Goal: Task Accomplishment & Management: Complete application form

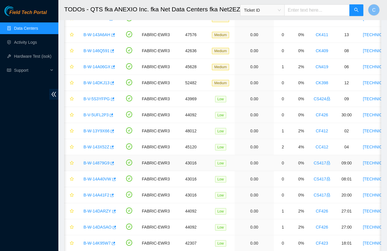
scroll to position [52, 0]
click at [99, 97] on link "B-V-5S3YFPG" at bounding box center [96, 98] width 26 height 5
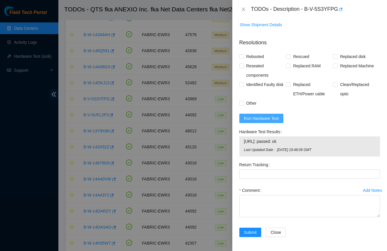
click at [267, 115] on button "Run Hardware Test" at bounding box center [261, 118] width 44 height 9
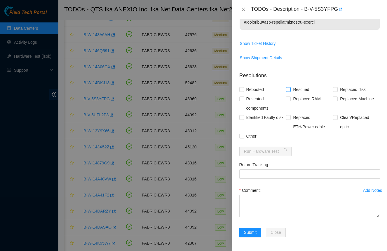
click at [302, 89] on span "Rescued" at bounding box center [300, 89] width 21 height 9
click at [290, 89] on input "Rescued" at bounding box center [288, 89] width 4 height 4
checkbox input "true"
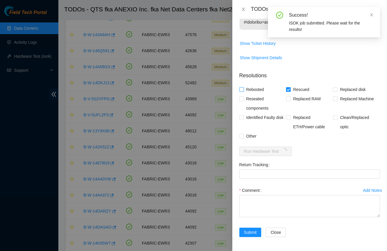
click at [265, 90] on span "Rebooted" at bounding box center [255, 89] width 22 height 9
click at [243, 90] on input "Rebooted" at bounding box center [241, 89] width 4 height 4
checkbox input "true"
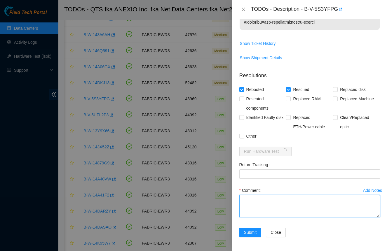
click at [309, 202] on textarea "Comment" at bounding box center [309, 206] width 141 height 22
paste textarea "-Rescued and rebooted. -Configured and rebooted. -Ran isok, node passed. See at…"
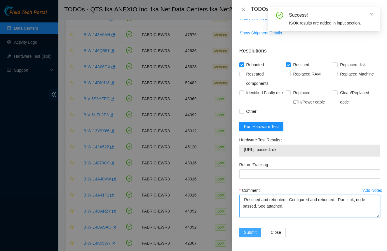
scroll to position [372, 0]
type textarea "-Rescued and rebooted. -Configured and rebooted. -Ran isok, node passed. See at…"
click at [249, 235] on span "Submit" at bounding box center [250, 232] width 13 height 6
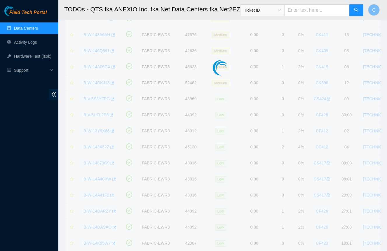
scroll to position [74, 0]
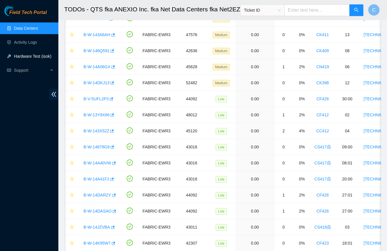
click at [36, 54] on link "Hardware Test (isok)" at bounding box center [32, 56] width 37 height 5
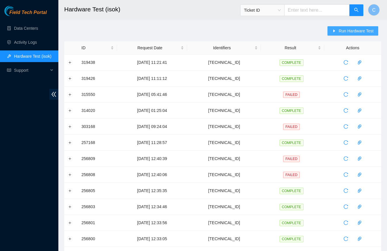
click at [342, 31] on span "Run Hardware Test" at bounding box center [355, 31] width 35 height 6
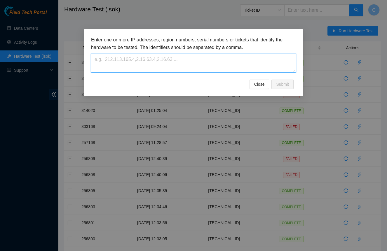
click at [229, 69] on textarea at bounding box center [193, 63] width 205 height 19
type textarea "[TECHNICAL_ID]"
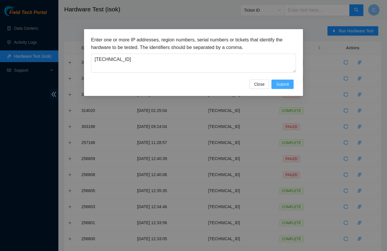
click at [289, 87] on button "Submit" at bounding box center [282, 84] width 22 height 9
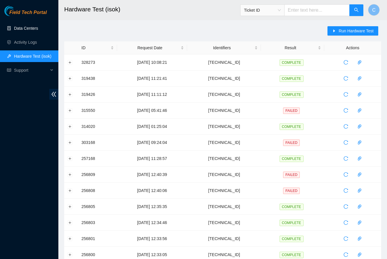
click at [27, 28] on link "Data Centers" at bounding box center [26, 28] width 24 height 5
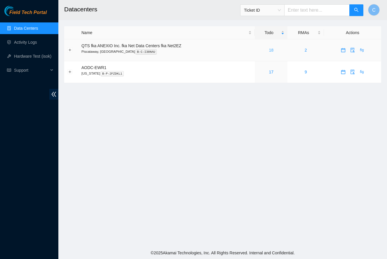
click at [273, 51] on link "18" at bounding box center [270, 50] width 5 height 5
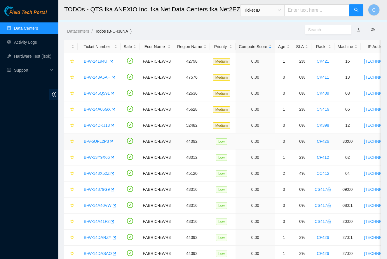
scroll to position [10, 0]
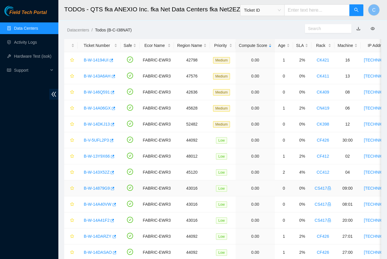
click at [106, 189] on link "B-W-14879G9" at bounding box center [97, 188] width 26 height 5
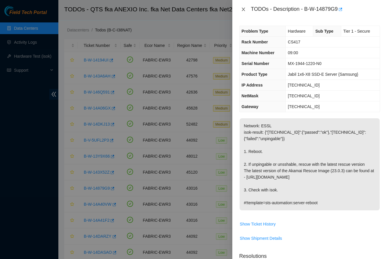
click at [244, 9] on icon "close" at bounding box center [243, 9] width 5 height 5
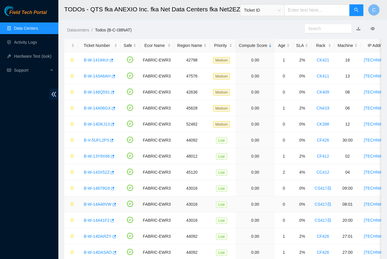
click at [100, 204] on link "B-W-14A40VW" at bounding box center [98, 204] width 28 height 5
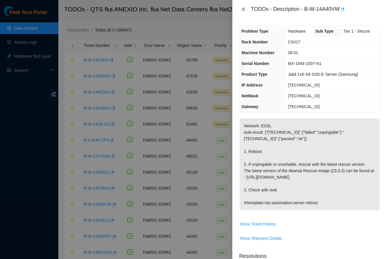
click at [244, 10] on icon "close" at bounding box center [242, 9] width 3 height 3
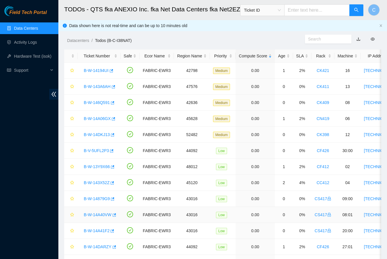
click at [93, 217] on div "B-W-14A40VW" at bounding box center [99, 214] width 36 height 9
click at [96, 214] on link "B-W-14A40VW" at bounding box center [98, 214] width 28 height 5
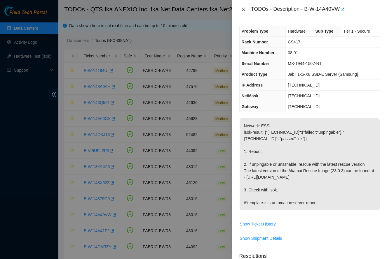
click at [241, 10] on icon "close" at bounding box center [243, 9] width 5 height 5
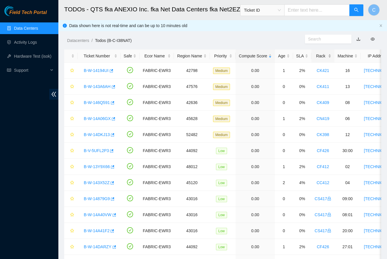
click at [325, 55] on div "Rack" at bounding box center [322, 56] width 17 height 6
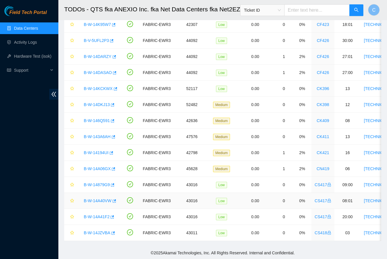
scroll to position [94, 0]
click at [98, 184] on link "B-W-14879G9" at bounding box center [97, 184] width 26 height 5
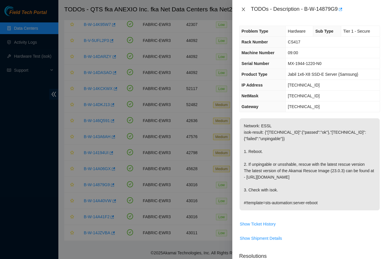
click at [242, 10] on icon "close" at bounding box center [242, 9] width 3 height 3
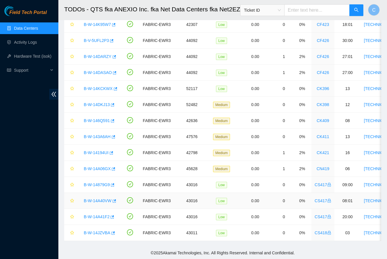
click at [95, 200] on link "B-W-14A40VW" at bounding box center [98, 201] width 28 height 5
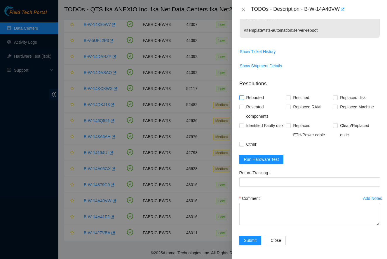
scroll to position [179, 0]
click at [243, 8] on icon "close" at bounding box center [243, 9] width 5 height 5
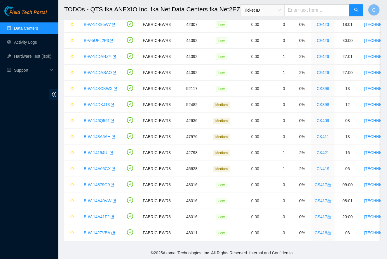
scroll to position [66, 0]
click at [91, 186] on link "B-W-14879G9" at bounding box center [97, 184] width 26 height 5
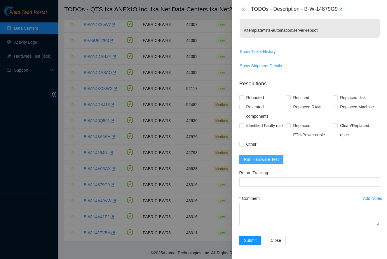
scroll to position [179, 0]
click at [276, 160] on span "Run Hardware Test" at bounding box center [261, 159] width 35 height 6
drag, startPoint x: 290, startPoint y: 97, endPoint x: 262, endPoint y: 98, distance: 28.0
click at [290, 97] on input "Rescued" at bounding box center [288, 97] width 4 height 4
checkbox input "true"
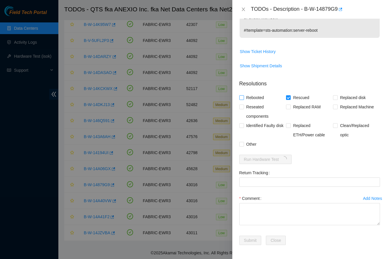
click at [259, 98] on span "Rebooted" at bounding box center [255, 97] width 22 height 9
click at [243, 98] on input "Rebooted" at bounding box center [241, 97] width 4 height 4
checkbox input "true"
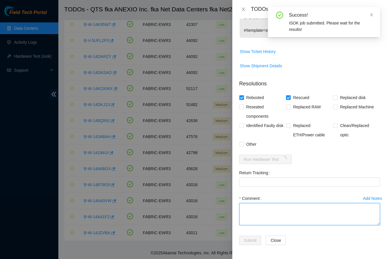
click at [257, 216] on textarea "Comment" at bounding box center [309, 214] width 141 height 22
paste textarea "-Rescued and rebooted. -Configured and rebooted. -Ran isok, node passed. See at…"
click at [244, 207] on textarea "-Rescued and rebooted. -Configured and rebooted. -Ran isok, node passed. See at…" at bounding box center [309, 214] width 141 height 22
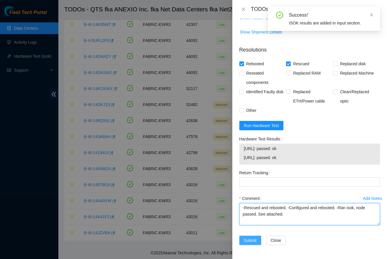
scroll to position [213, 0]
type textarea "-Rescued and rebooted. -Configured and rebooted. -Ran isok, node passed. See at…"
click at [248, 241] on span "Submit" at bounding box center [250, 240] width 13 height 6
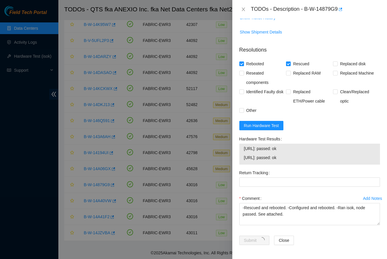
scroll to position [66, 0]
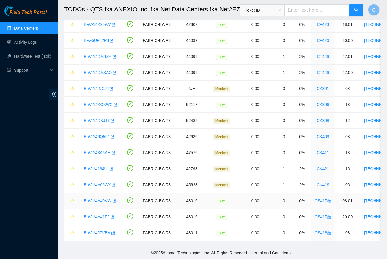
click at [99, 202] on link "B-W-14A40VW" at bounding box center [98, 201] width 28 height 5
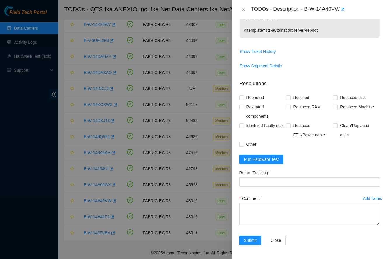
scroll to position [179, 0]
click at [298, 97] on span "Rescued" at bounding box center [300, 97] width 21 height 9
click at [290, 97] on input "Rescued" at bounding box center [288, 97] width 4 height 4
checkbox input "true"
click at [277, 159] on span "Run Hardware Test" at bounding box center [261, 159] width 35 height 6
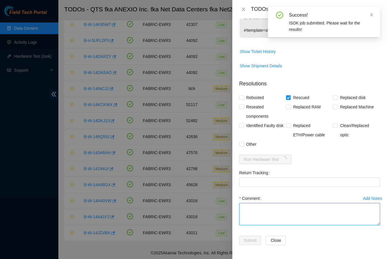
click at [273, 212] on textarea "Comment" at bounding box center [309, 214] width 141 height 22
paste textarea "-Rescued and rebooted. -Configured and rebooted. -Ran isok, node passed. See at…"
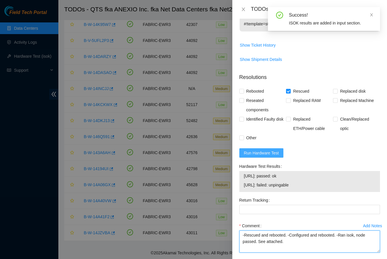
type textarea "-Rescued and rebooted. -Configured and rebooted. -Ran isok, node passed. See at…"
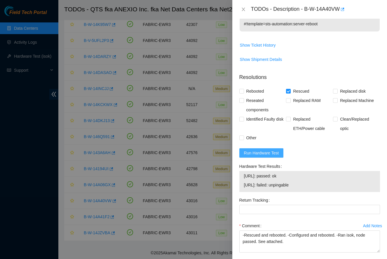
click at [280, 158] on button "Run Hardware Test" at bounding box center [261, 152] width 44 height 9
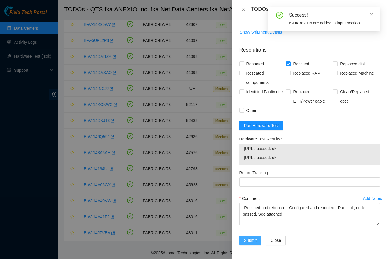
scroll to position [213, 0]
click at [249, 241] on span "Submit" at bounding box center [250, 240] width 13 height 6
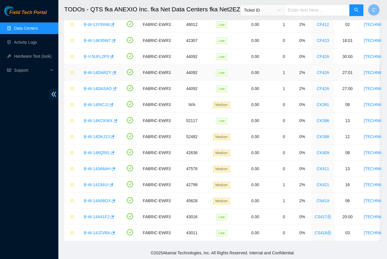
scroll to position [78, 0]
click at [92, 217] on link "B-W-14A41F2" at bounding box center [97, 217] width 26 height 5
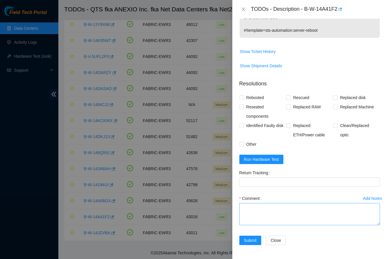
scroll to position [179, 0]
click at [278, 223] on textarea "Comment" at bounding box center [309, 214] width 141 height 22
paste textarea "-Rescued and rebooted. -Configured and rebooted. -Ran isok, node passed. See at…"
type textarea "-Rescued and rebooted. -Configured and rebooted. -Ran isok, node passed. See at…"
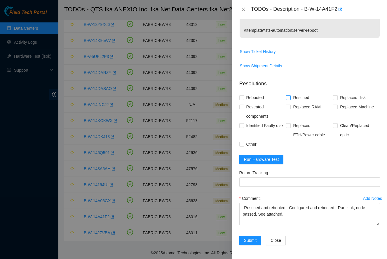
click at [304, 94] on span "Rescued" at bounding box center [300, 97] width 21 height 9
click at [290, 95] on input "Rescued" at bounding box center [288, 97] width 4 height 4
checkbox input "true"
click at [267, 158] on span "Run Hardware Test" at bounding box center [261, 159] width 35 height 6
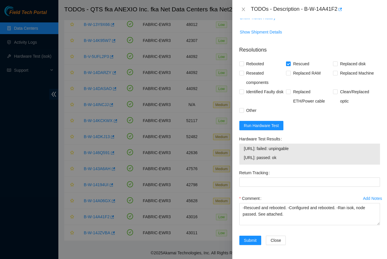
scroll to position [213, 0]
click at [277, 129] on span "Run Hardware Test" at bounding box center [261, 125] width 35 height 6
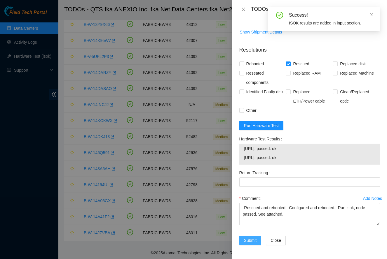
click at [256, 243] on span "Submit" at bounding box center [250, 240] width 13 height 6
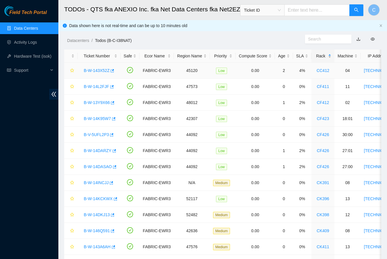
scroll to position [0, 0]
click at [326, 57] on div "Rack" at bounding box center [322, 56] width 17 height 6
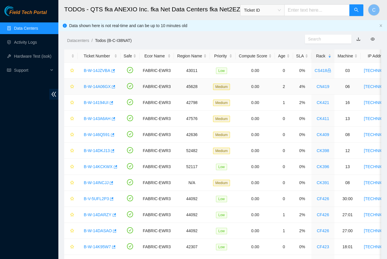
click at [101, 87] on link "B-W-14A06GX" at bounding box center [97, 86] width 27 height 5
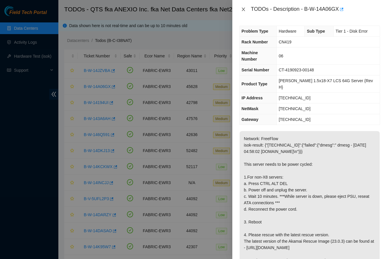
click at [241, 11] on icon "close" at bounding box center [243, 9] width 5 height 5
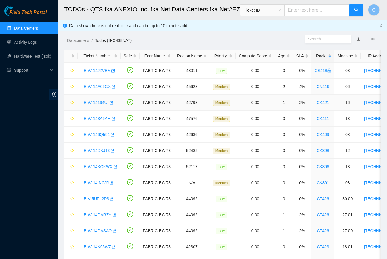
click at [103, 101] on link "B-W-14194UI" at bounding box center [96, 102] width 25 height 5
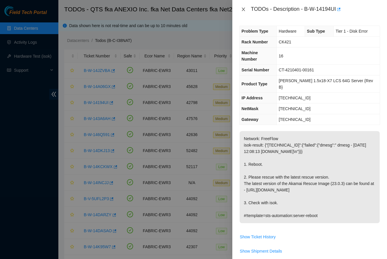
click at [241, 7] on icon "close" at bounding box center [243, 9] width 5 height 5
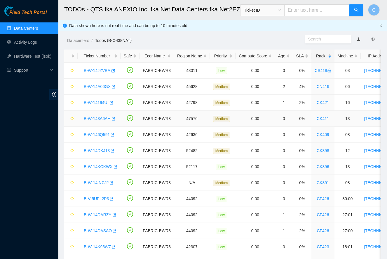
click at [93, 118] on link "B-W-143A6AH" at bounding box center [97, 118] width 27 height 5
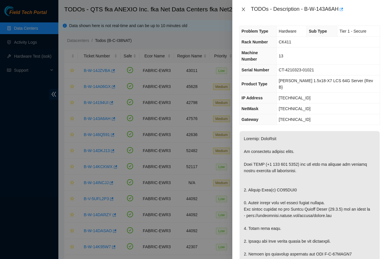
click at [242, 7] on icon "close" at bounding box center [243, 9] width 5 height 5
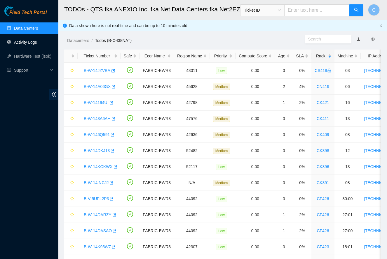
click at [31, 44] on link "Activity Logs" at bounding box center [25, 42] width 23 height 5
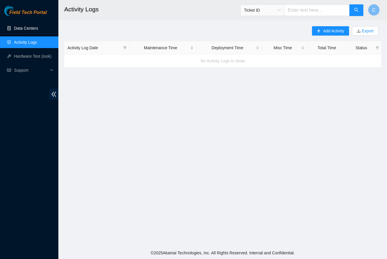
click at [14, 31] on link "Data Centers" at bounding box center [26, 28] width 24 height 5
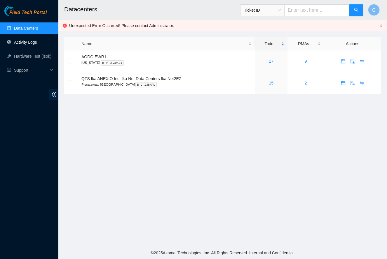
click at [37, 43] on link "Activity Logs" at bounding box center [25, 42] width 23 height 5
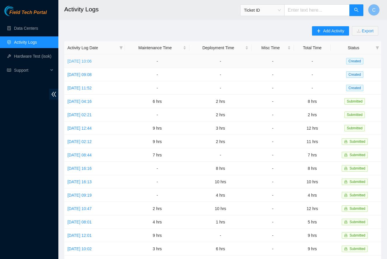
click at [92, 61] on link "[DATE] 10:06" at bounding box center [79, 61] width 24 height 5
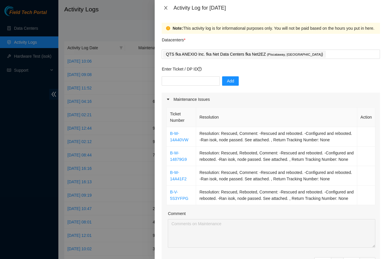
click at [166, 7] on icon "close" at bounding box center [165, 7] width 3 height 3
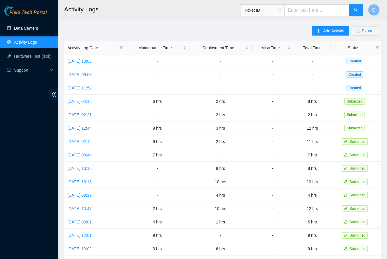
click at [32, 29] on link "Data Centers" at bounding box center [26, 28] width 24 height 5
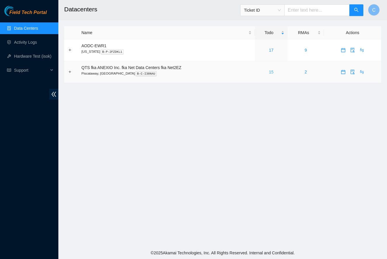
click at [273, 73] on link "15" at bounding box center [270, 72] width 5 height 5
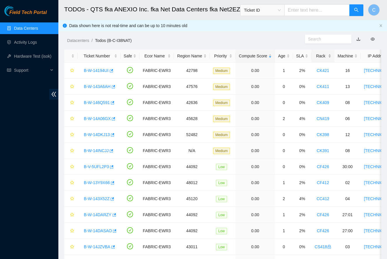
click at [324, 58] on div "Rack" at bounding box center [322, 56] width 17 height 6
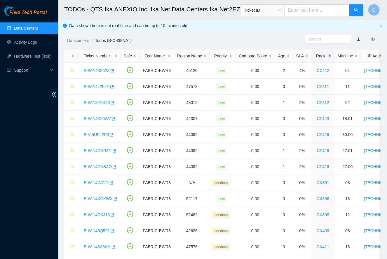
click at [324, 58] on div "Rack" at bounding box center [322, 56] width 17 height 6
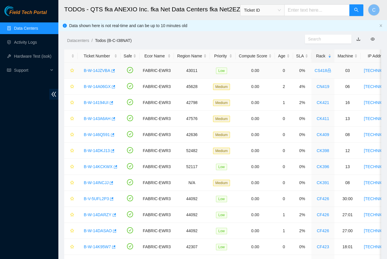
click at [100, 73] on link "B-W-14JZVBA" at bounding box center [97, 70] width 27 height 5
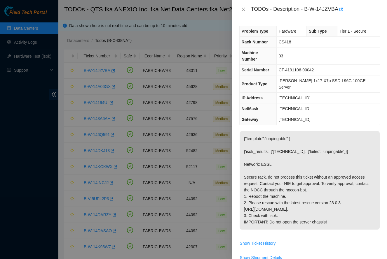
click at [243, 6] on div "TODOs - Description - B-W-14JZVBA" at bounding box center [309, 9] width 141 height 9
click at [243, 11] on icon "close" at bounding box center [243, 9] width 5 height 5
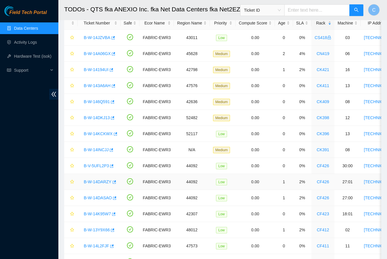
scroll to position [30, 0]
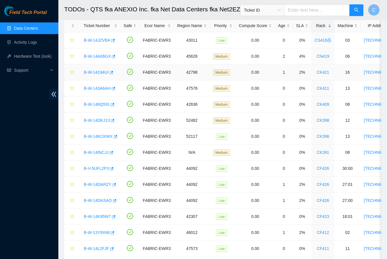
click at [96, 72] on link "B-W-14194UI" at bounding box center [96, 72] width 25 height 5
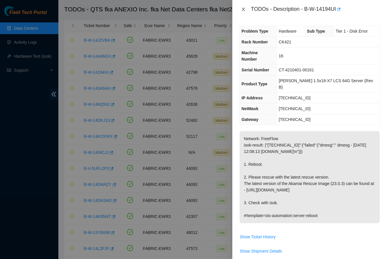
click at [244, 10] on icon "close" at bounding box center [243, 9] width 5 height 5
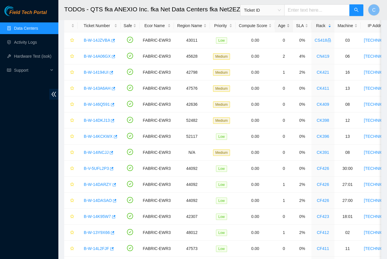
click at [287, 23] on div "Age" at bounding box center [284, 25] width 12 height 6
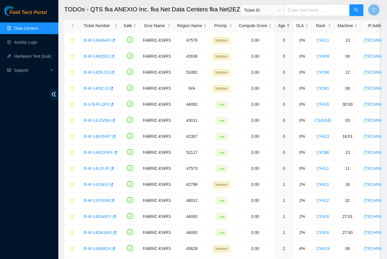
click at [287, 23] on div "Age" at bounding box center [284, 25] width 12 height 6
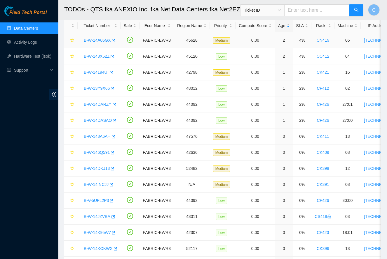
click at [100, 40] on link "B-W-14A06GX" at bounding box center [97, 40] width 27 height 5
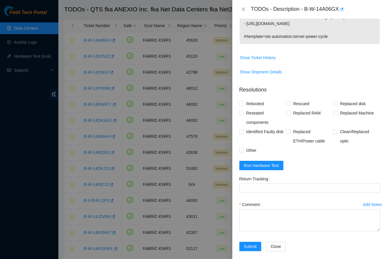
scroll to position [224, 0]
click at [300, 99] on span "Rescued" at bounding box center [300, 103] width 21 height 9
click at [290, 102] on input "Rescued" at bounding box center [288, 104] width 4 height 4
checkbox input "true"
click at [253, 146] on span "Other" at bounding box center [251, 150] width 15 height 9
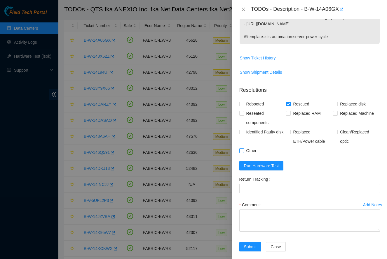
click at [243, 148] on input "Other" at bounding box center [241, 150] width 4 height 4
checkbox input "true"
click at [270, 210] on textarea "Comment" at bounding box center [309, 221] width 141 height 22
paste textarea "-Safely powered down. -Reseated all disks. -Rescued and rebooted. -Configured a…"
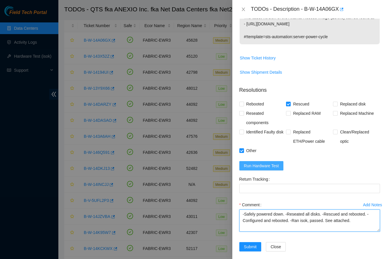
type textarea "-Safely powered down. -Reseated all disks. -Rescued and rebooted. -Configured a…"
click at [281, 162] on button "Run Hardware Test" at bounding box center [261, 165] width 44 height 9
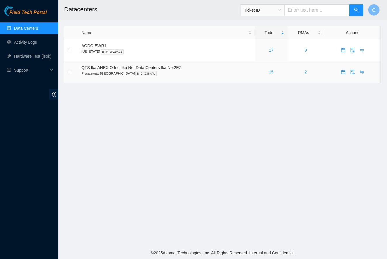
click at [273, 73] on link "15" at bounding box center [270, 72] width 5 height 5
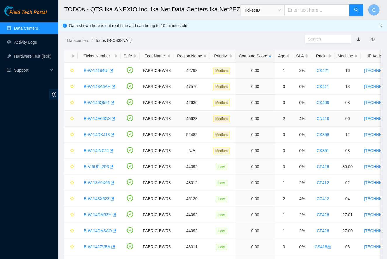
click at [86, 120] on link "B-W-14A06GX" at bounding box center [97, 118] width 27 height 5
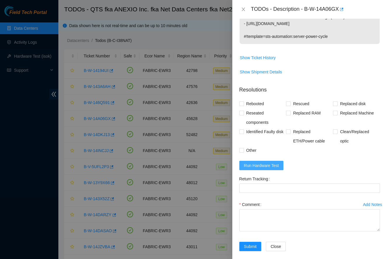
scroll to position [224, 0]
click at [276, 163] on span "Run Hardware Test" at bounding box center [261, 166] width 35 height 6
click at [304, 101] on span "Rescued" at bounding box center [300, 103] width 21 height 9
click at [290, 102] on input "Rescued" at bounding box center [288, 104] width 4 height 4
checkbox input "true"
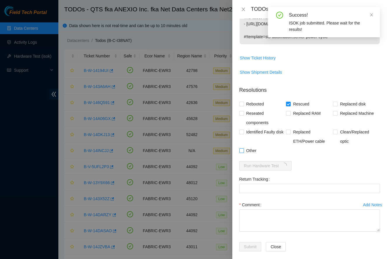
click at [246, 148] on span "Other" at bounding box center [251, 150] width 15 height 9
click at [243, 148] on input "Other" at bounding box center [241, 150] width 4 height 4
checkbox input "true"
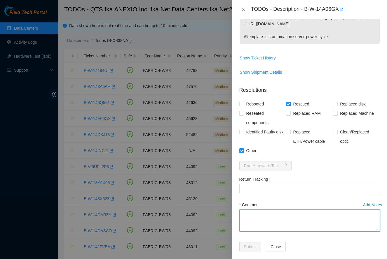
click at [257, 213] on textarea "Comment" at bounding box center [309, 221] width 141 height 22
paste textarea "-Safely powered down. -Reseated all disks. -Rescued and rebooted. -Configured a…"
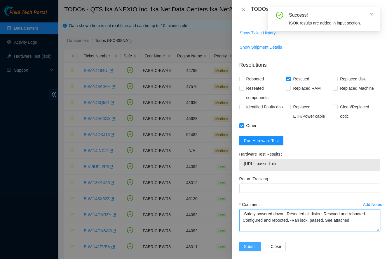
scroll to position [249, 0]
type textarea "-Safely powered down. -Reseated all disks. -Rescued and rebooted. -Configured a…"
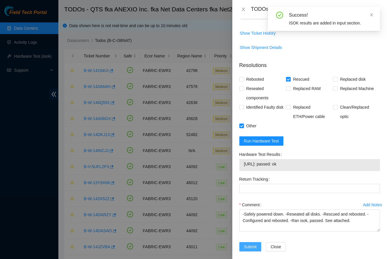
click at [244, 244] on span "Submit" at bounding box center [250, 247] width 13 height 6
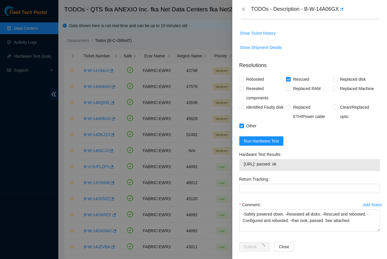
scroll to position [66, 0]
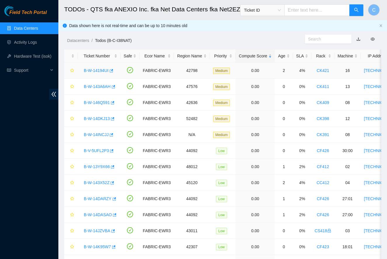
click at [94, 67] on div "B-W-14194UI" at bounding box center [99, 70] width 36 height 9
click at [94, 69] on link "B-W-14194UI" at bounding box center [96, 70] width 25 height 5
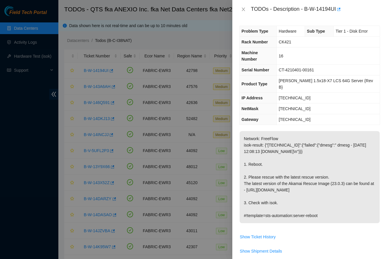
scroll to position [0, 0]
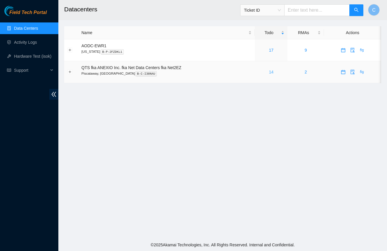
click at [272, 72] on link "14" at bounding box center [270, 72] width 5 height 5
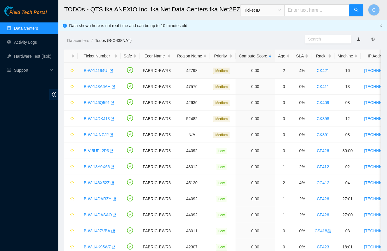
click at [94, 71] on link "B-W-14194UI" at bounding box center [96, 70] width 25 height 5
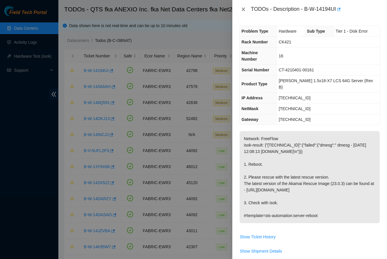
click at [243, 10] on icon "close" at bounding box center [243, 9] width 5 height 5
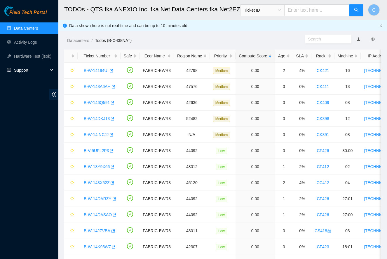
click at [26, 74] on span "Support" at bounding box center [31, 70] width 34 height 12
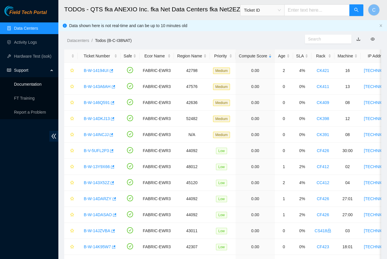
click at [33, 87] on link "Documentation" at bounding box center [27, 84] width 27 height 5
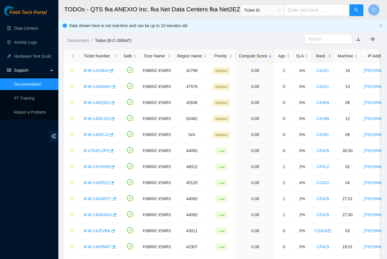
click at [325, 53] on div "Rack" at bounding box center [322, 56] width 17 height 6
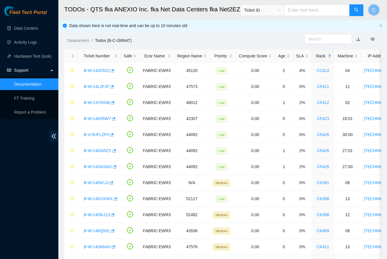
click at [324, 55] on div "Rack" at bounding box center [322, 56] width 17 height 6
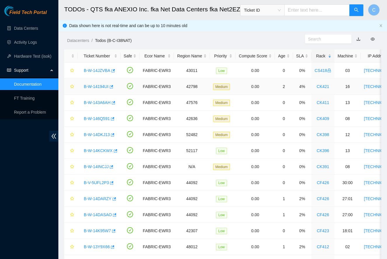
click at [103, 85] on link "B-W-14194UI" at bounding box center [96, 86] width 25 height 5
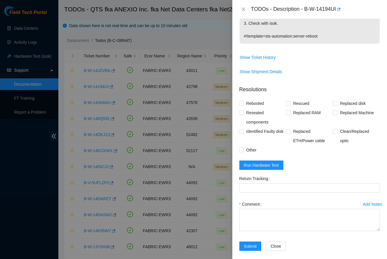
scroll to position [179, 0]
click at [272, 163] on span "Run Hardware Test" at bounding box center [261, 166] width 35 height 6
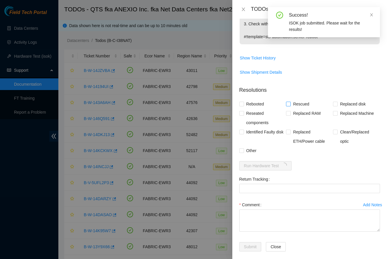
click at [304, 101] on span "Rescued" at bounding box center [300, 103] width 21 height 9
click at [290, 102] on input "Rescued" at bounding box center [288, 104] width 4 height 4
checkbox input "true"
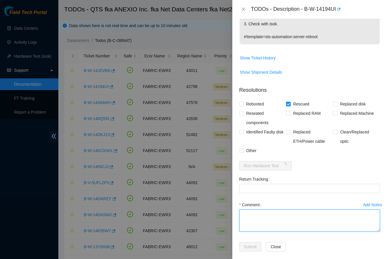
click at [277, 210] on textarea "Comment" at bounding box center [309, 221] width 141 height 22
paste textarea "-Safely powered down for ten minutes. Let power drain -Rescued and rebooted. -C…"
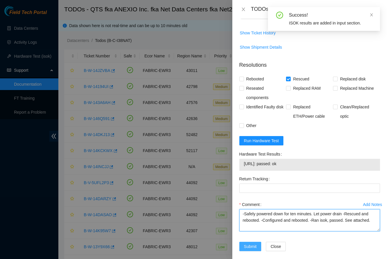
scroll to position [204, 0]
type textarea "-Safely powered down for ten minutes. Let power drain -Rescued and rebooted. -C…"
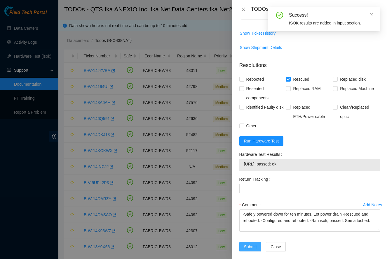
click at [252, 244] on span "Submit" at bounding box center [250, 247] width 13 height 6
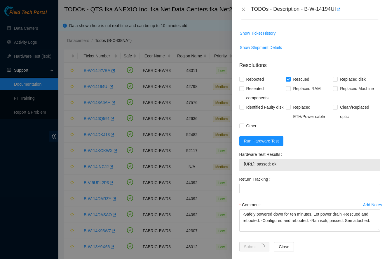
scroll to position [66, 0]
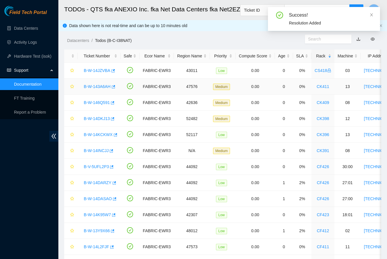
click at [93, 87] on link "B-W-143A6AH" at bounding box center [97, 86] width 27 height 5
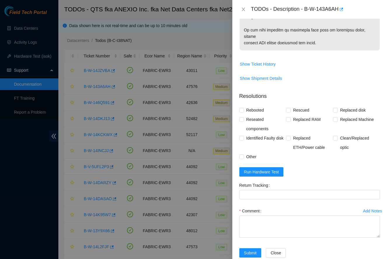
scroll to position [384, 0]
click at [340, 106] on span "Replaced disk" at bounding box center [352, 110] width 30 height 9
click at [337, 108] on input "Replaced disk" at bounding box center [335, 110] width 4 height 4
checkbox input "true"
click at [294, 106] on span "Rescued" at bounding box center [300, 110] width 21 height 9
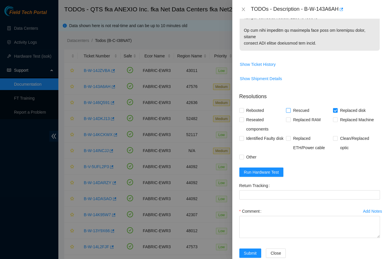
click at [290, 108] on input "Rescued" at bounding box center [288, 110] width 4 height 4
checkbox input "true"
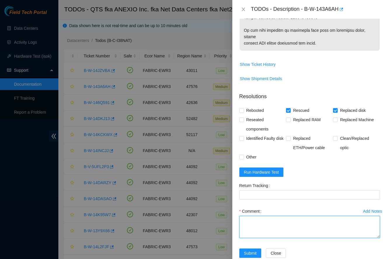
click at [261, 216] on textarea "Comment" at bounding box center [309, 227] width 141 height 22
paste textarea "-Safely powered down machine. -Removed tray containing disk s/n: S45PNC0R689476…"
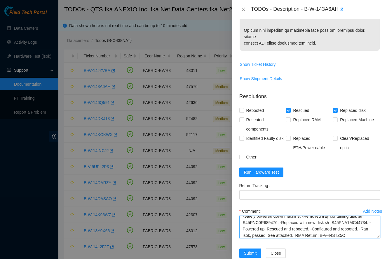
scroll to position [0, 0]
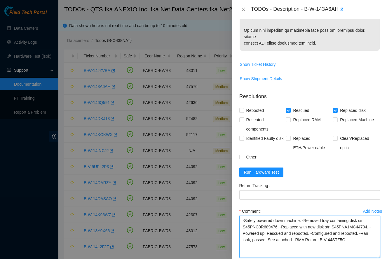
click at [367, 245] on textarea "-Safely powered down machine. -Removed tray containing disk s/n: S45PNC0R689476…" at bounding box center [309, 237] width 141 height 42
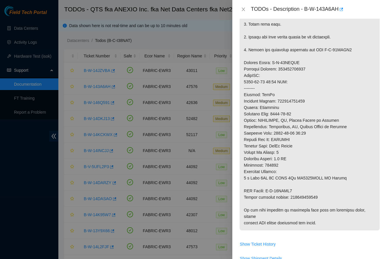
scroll to position [204, 0]
type textarea "-Safely powered down machine. -Removed tray containing disk s/n: S45PNC0R689476…"
click at [301, 191] on p at bounding box center [309, 79] width 140 height 304
copy p "463470048100"
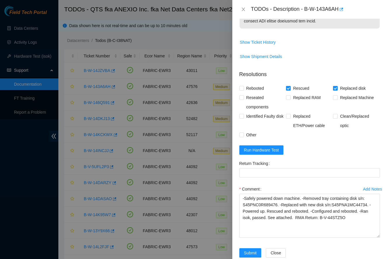
scroll to position [406, 0]
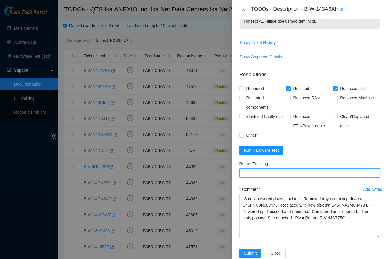
click at [272, 168] on Tracking "Return Tracking" at bounding box center [309, 172] width 141 height 9
paste Tracking "463470048100"
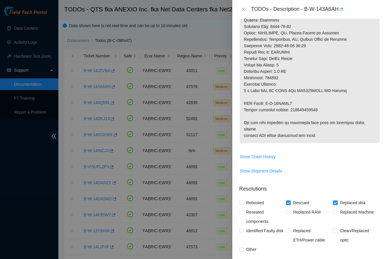
scroll to position [291, 0]
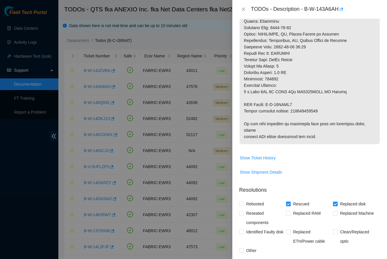
type Tracking "463470048100"
drag, startPoint x: 268, startPoint y: 97, endPoint x: 302, endPoint y: 98, distance: 34.7
copy p "B-W-14BVJV2"
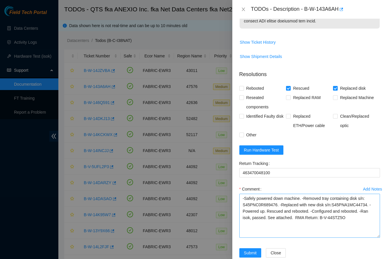
scroll to position [406, 0]
drag, startPoint x: 321, startPoint y: 207, endPoint x: 321, endPoint y: 212, distance: 4.4
click at [321, 212] on textarea "-Safely powered down machine. -Removed tray containing disk s/n: S45PNC0R689476…" at bounding box center [309, 216] width 141 height 44
paste textarea "B-W-14BVJV2"
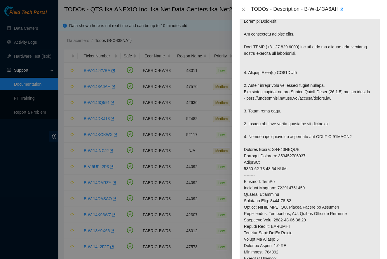
scroll to position [117, 0]
click at [289, 58] on p at bounding box center [309, 166] width 140 height 304
copy p "WS20ESY9"
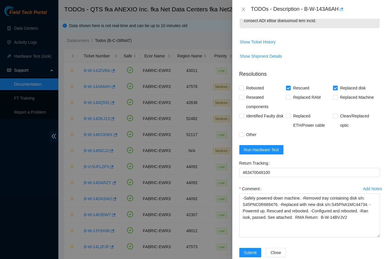
scroll to position [406, 0]
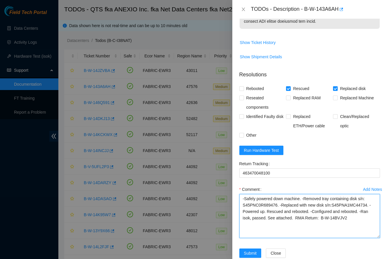
click at [259, 194] on textarea "-Safely powered down machine. -Removed tray containing disk s/n: S45PNC0R689476…" at bounding box center [309, 216] width 141 height 44
paste textarea "WS20ESY9"
click at [339, 194] on textarea "-Safely powered down machine. -Removed tray containing disk s/n: WS20ESY9. -Rep…" at bounding box center [309, 216] width 141 height 44
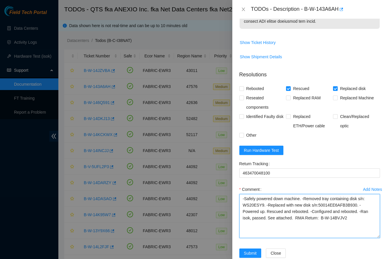
click at [354, 207] on textarea "-Safely powered down machine. -Removed tray containing disk s/n: WS20ESY9. -Rep…" at bounding box center [309, 216] width 141 height 44
type textarea "-Safely powered down machine. -Removed tray containing disk s/n: WS20ESY9. -Rep…"
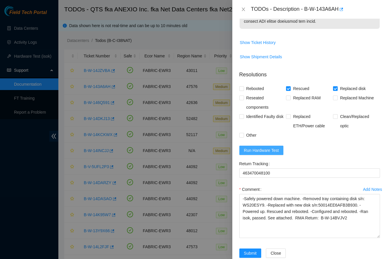
click at [282, 146] on button "Run Hardware Test" at bounding box center [261, 150] width 44 height 9
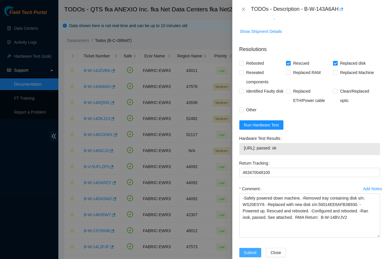
scroll to position [431, 0]
click at [255, 250] on span "Submit" at bounding box center [250, 253] width 13 height 6
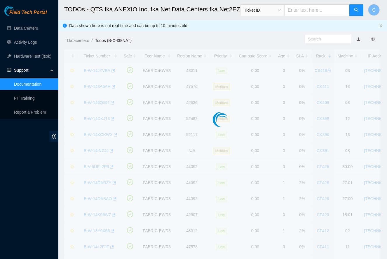
scroll to position [66, 0]
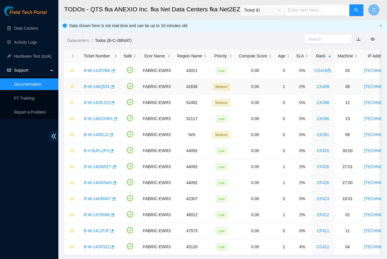
click at [92, 85] on link "B-W-146Q591" at bounding box center [97, 86] width 26 height 5
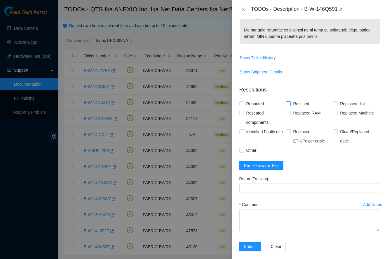
scroll to position [373, 0]
click at [338, 101] on span "Replaced disk" at bounding box center [352, 103] width 30 height 9
click at [337, 102] on input "Replaced disk" at bounding box center [335, 104] width 4 height 4
checkbox input "true"
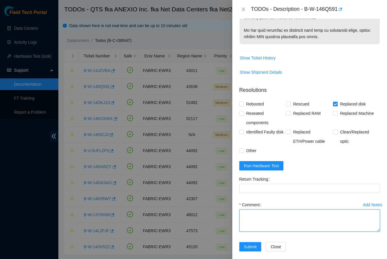
click at [293, 214] on textarea "Comment" at bounding box center [309, 221] width 141 height 22
paste textarea "-Safely powered down machine. -Removed tray containing disk s/n:V61XNKS. -Repla…"
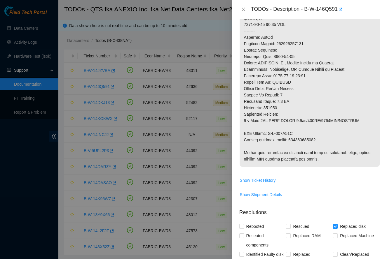
scroll to position [207, 0]
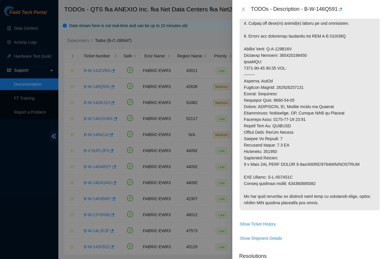
type textarea "-Safely powered down machine. -Removed tray containing disk s/n:V61XNKS. -Repla…"
click at [297, 175] on p at bounding box center [309, 61] width 140 height 297
copy p "463470047468"
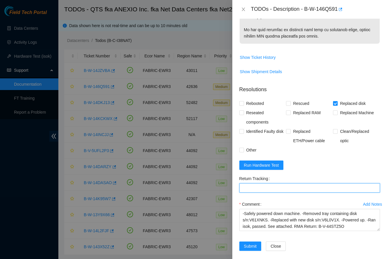
scroll to position [373, 0]
click at [291, 184] on Tracking "Return Tracking" at bounding box center [309, 188] width 141 height 9
paste Tracking "463470047468"
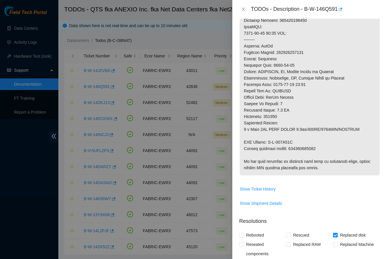
scroll to position [226, 0]
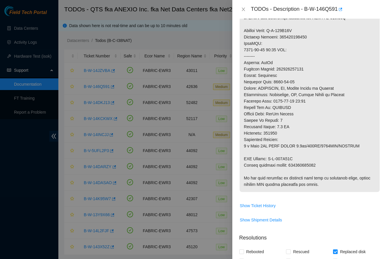
type Tracking "463470047468"
drag, startPoint x: 268, startPoint y: 152, endPoint x: 310, endPoint y: 152, distance: 41.7
click at [310, 152] on p at bounding box center [309, 43] width 140 height 297
copy p "B-W-147X47K"
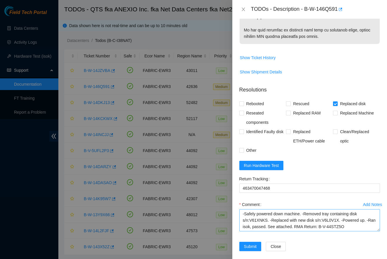
scroll to position [373, 0]
click at [329, 220] on textarea "-Safely powered down machine. -Removed tray containing disk s/n:V61XNKS. -Repla…" at bounding box center [309, 221] width 141 height 22
paste textarea "W-147X47K"
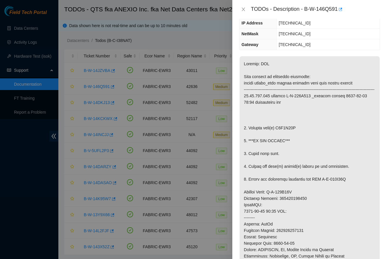
scroll to position [58, 0]
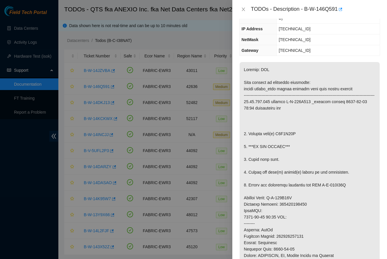
click at [285, 127] on p at bounding box center [309, 210] width 140 height 297
copy p "Z1Z7M24L"
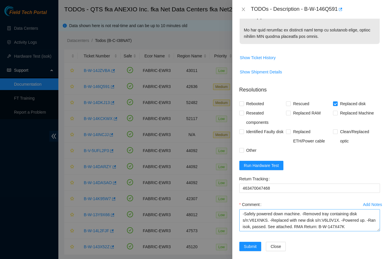
scroll to position [373, 0]
click at [260, 212] on textarea "-Safely powered down machine. -Removed tray containing disk s/n:V61XNKS. -Repla…" at bounding box center [309, 221] width 141 height 22
paste textarea "Z1Z7M24L"
click at [329, 215] on textarea "-Safely powered down machine. -Removed tray containing disk s/n: Z1Z7M24L. -Rep…" at bounding box center [309, 221] width 141 height 22
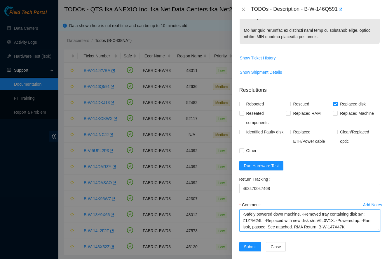
click at [329, 215] on textarea "-Safely powered down machine. -Removed tray containing disk s/n: Z1Z7M24L. -Rep…" at bounding box center [309, 221] width 141 height 22
type textarea "-Safely powered down machine. -Removed tray containing disk s/n: Z1Z7M24L. -Rep…"
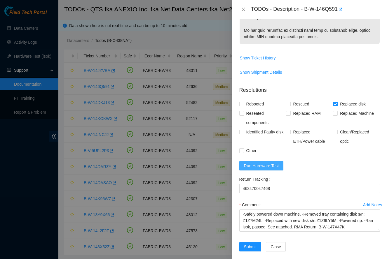
click at [265, 164] on form "Resolutions Rebooted Rescued Replaced disk Reseated components Replaced RAM Rep…" at bounding box center [309, 170] width 141 height 177
click at [267, 163] on span "Run Hardware Test" at bounding box center [261, 166] width 35 height 6
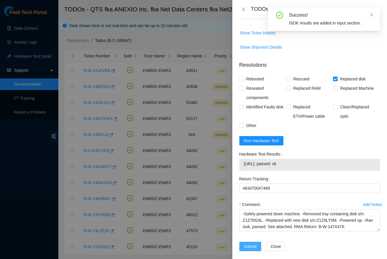
scroll to position [398, 0]
click at [255, 244] on span "Submit" at bounding box center [250, 247] width 13 height 6
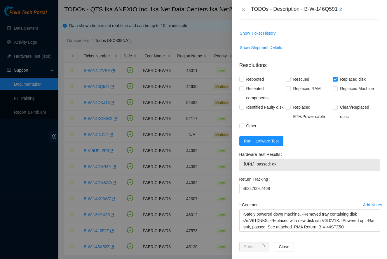
scroll to position [66, 0]
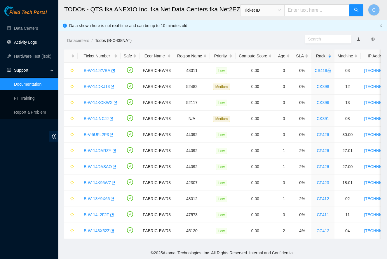
click at [21, 40] on link "Activity Logs" at bounding box center [25, 42] width 23 height 5
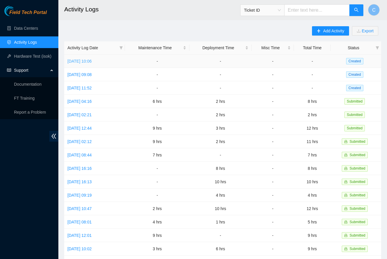
click at [92, 59] on link "[DATE] 10:06" at bounding box center [79, 61] width 24 height 5
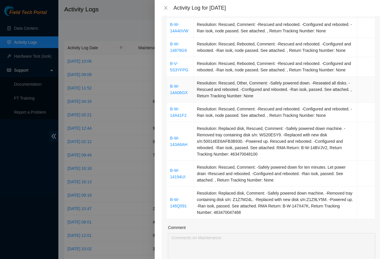
scroll to position [107, 0]
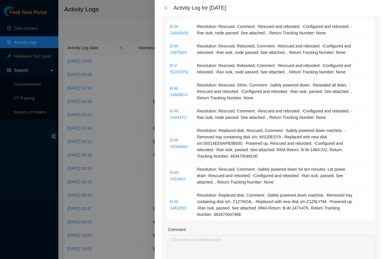
drag, startPoint x: 164, startPoint y: 8, endPoint x: 158, endPoint y: 9, distance: 6.4
click at [164, 8] on icon "close" at bounding box center [165, 8] width 5 height 5
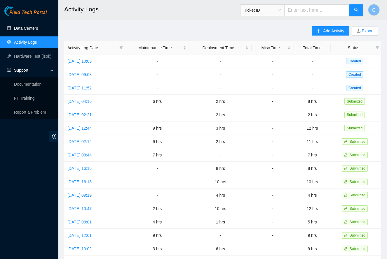
click at [29, 30] on link "Data Centers" at bounding box center [26, 28] width 24 height 5
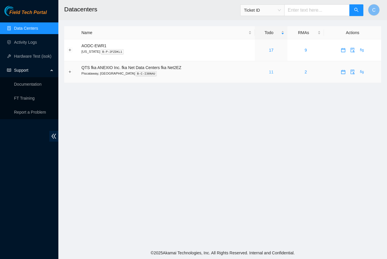
click at [273, 73] on link "11" at bounding box center [270, 72] width 5 height 5
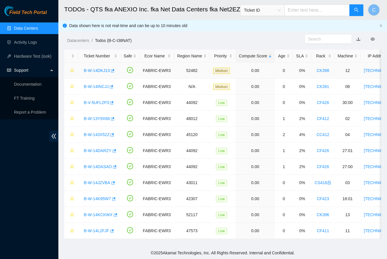
click at [99, 71] on link "B-W-14DKJ13" at bounding box center [97, 70] width 26 height 5
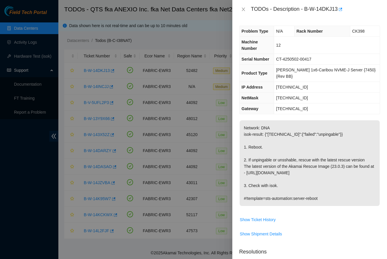
drag, startPoint x: 241, startPoint y: 11, endPoint x: 138, endPoint y: 51, distance: 110.4
click at [241, 11] on icon "close" at bounding box center [243, 9] width 5 height 5
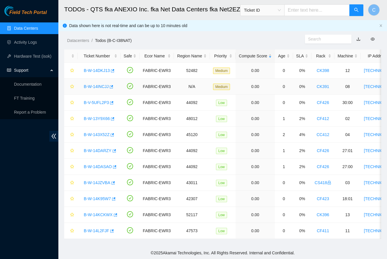
drag, startPoint x: 92, startPoint y: 85, endPoint x: 103, endPoint y: 87, distance: 11.3
click at [94, 85] on link "B-W-14INCJJ" at bounding box center [96, 86] width 25 height 5
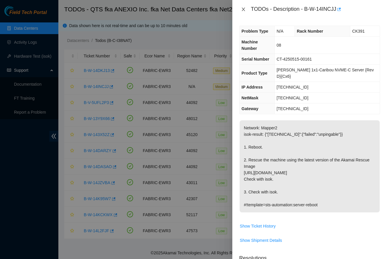
click at [243, 8] on icon "close" at bounding box center [243, 9] width 5 height 5
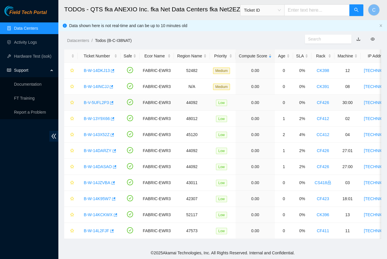
drag, startPoint x: 92, startPoint y: 104, endPoint x: 97, endPoint y: 106, distance: 5.6
click at [92, 104] on link "B-V-5UFL2P3" at bounding box center [96, 102] width 25 height 5
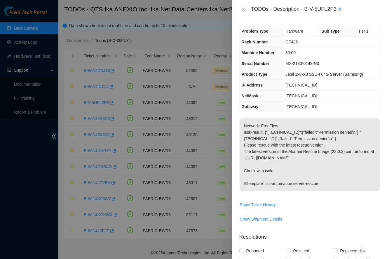
drag, startPoint x: 243, startPoint y: 11, endPoint x: 132, endPoint y: 73, distance: 127.6
click at [242, 12] on button "Close" at bounding box center [243, 10] width 8 height 6
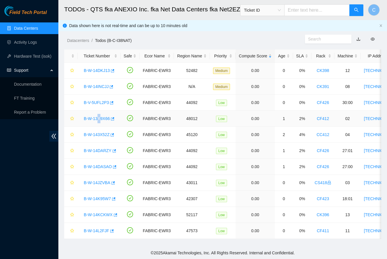
click at [100, 121] on div "B-W-13Y9X66" at bounding box center [99, 118] width 36 height 9
click at [103, 120] on link "B-W-13Y9X66" at bounding box center [97, 118] width 26 height 5
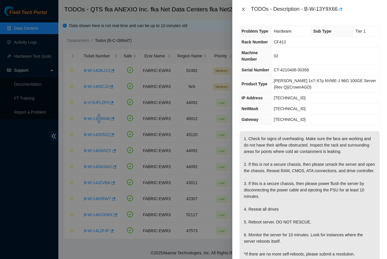
click at [242, 10] on icon "close" at bounding box center [243, 9] width 5 height 5
